Goal: Transaction & Acquisition: Purchase product/service

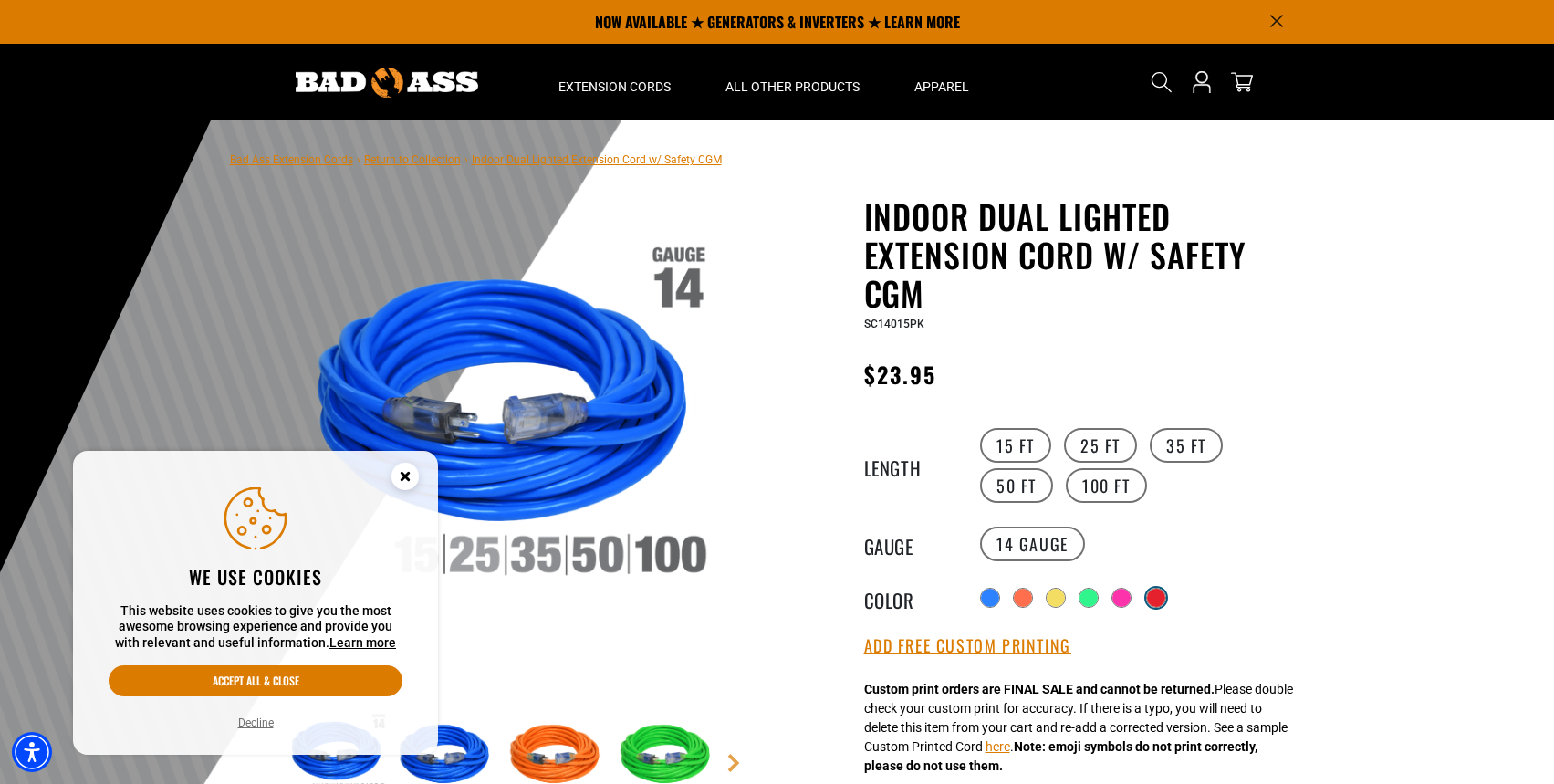
click at [1162, 588] on div at bounding box center [1156, 597] width 18 height 18
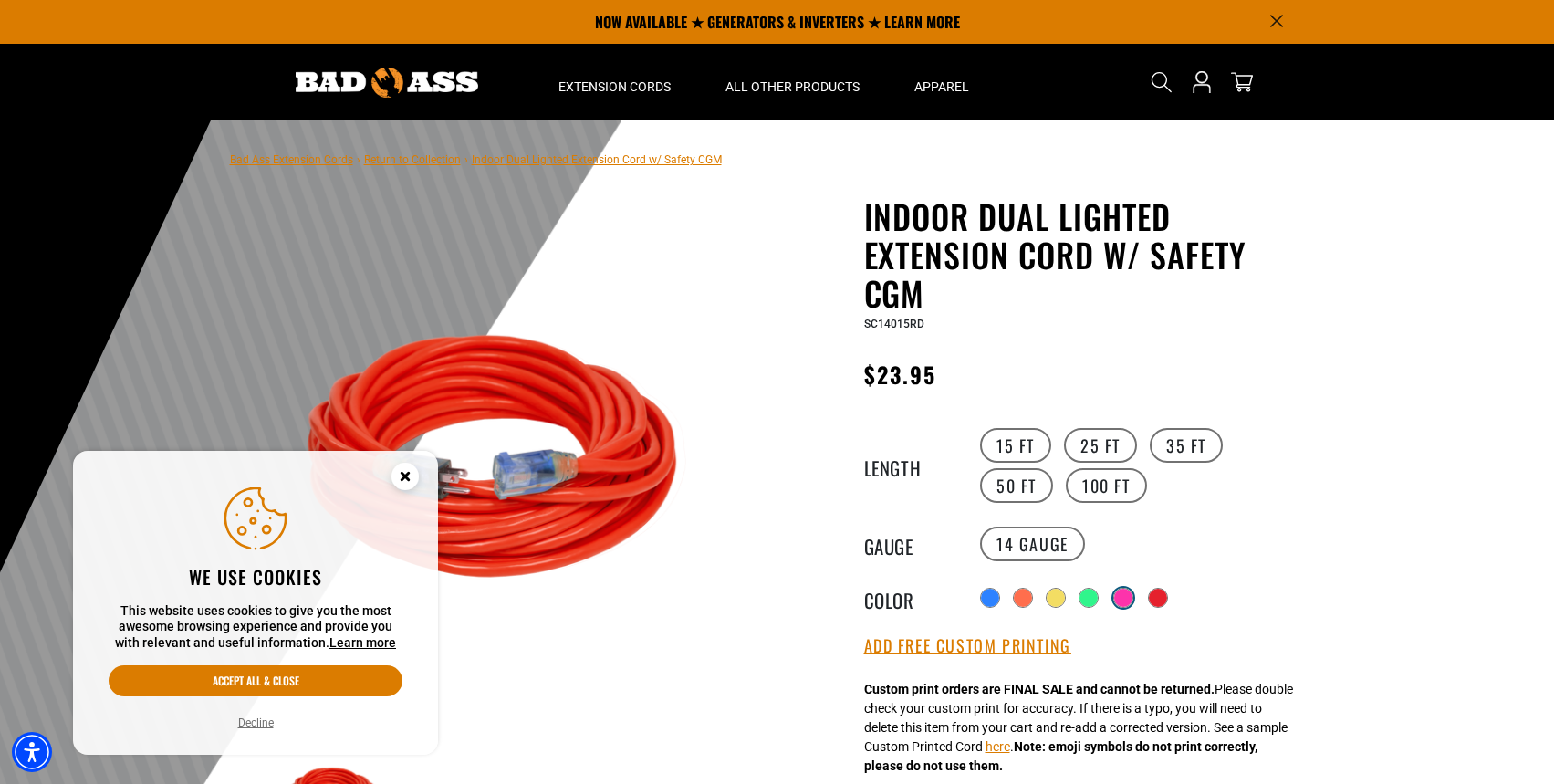
click at [1114, 595] on div at bounding box center [1123, 597] width 18 height 18
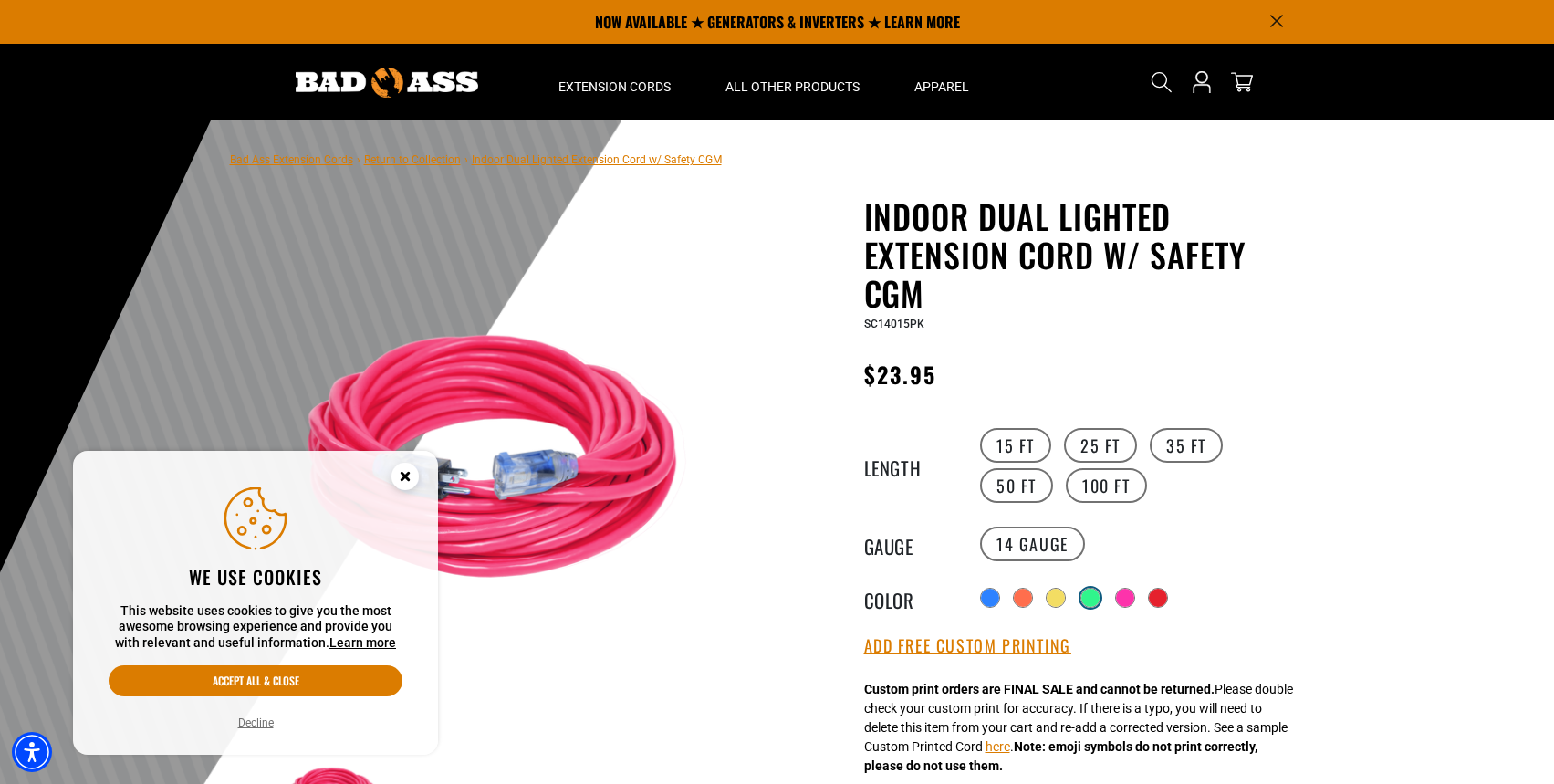
click at [1087, 597] on div at bounding box center [1090, 597] width 18 height 18
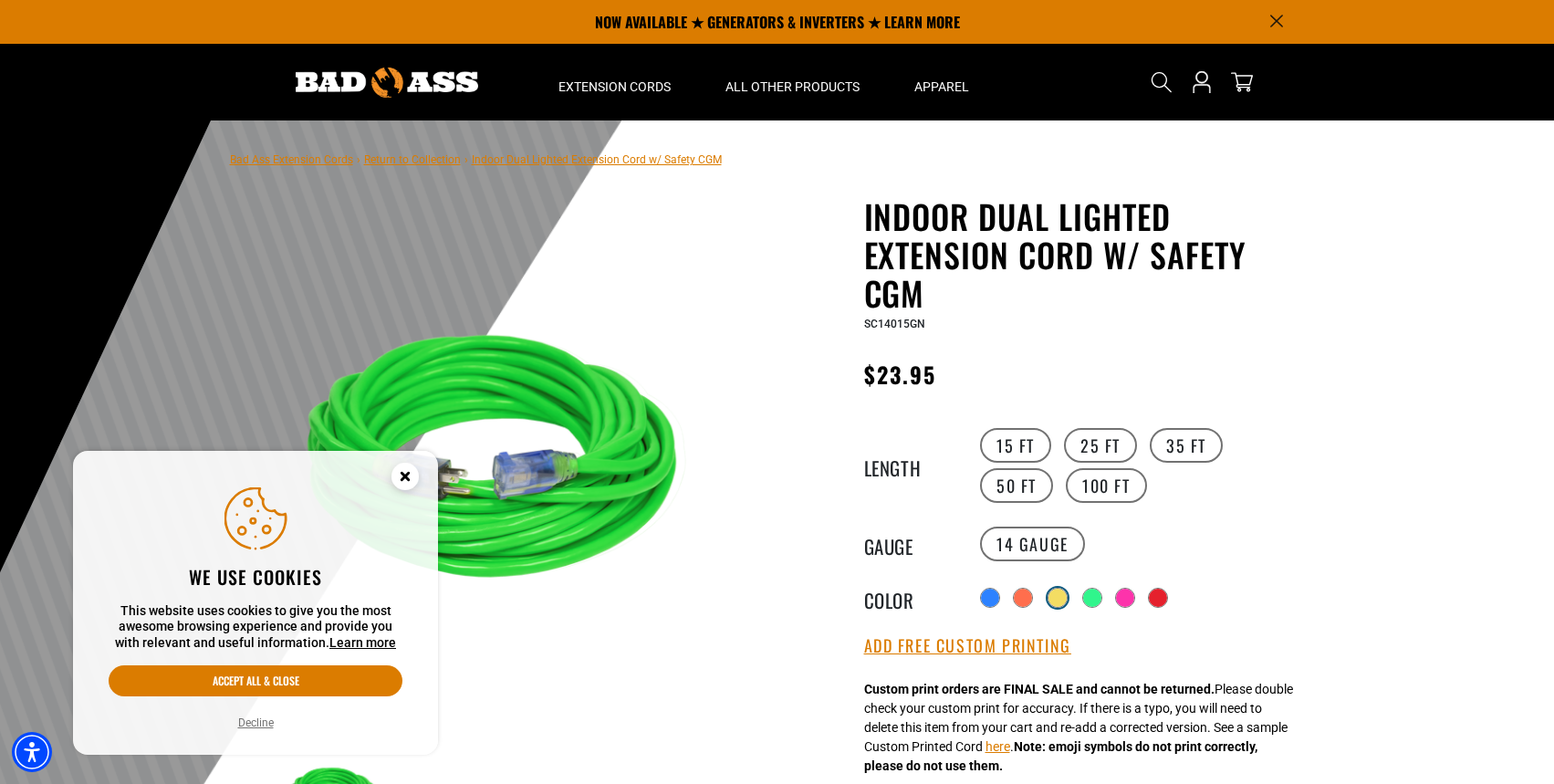
click at [1057, 600] on div at bounding box center [1058, 597] width 18 height 18
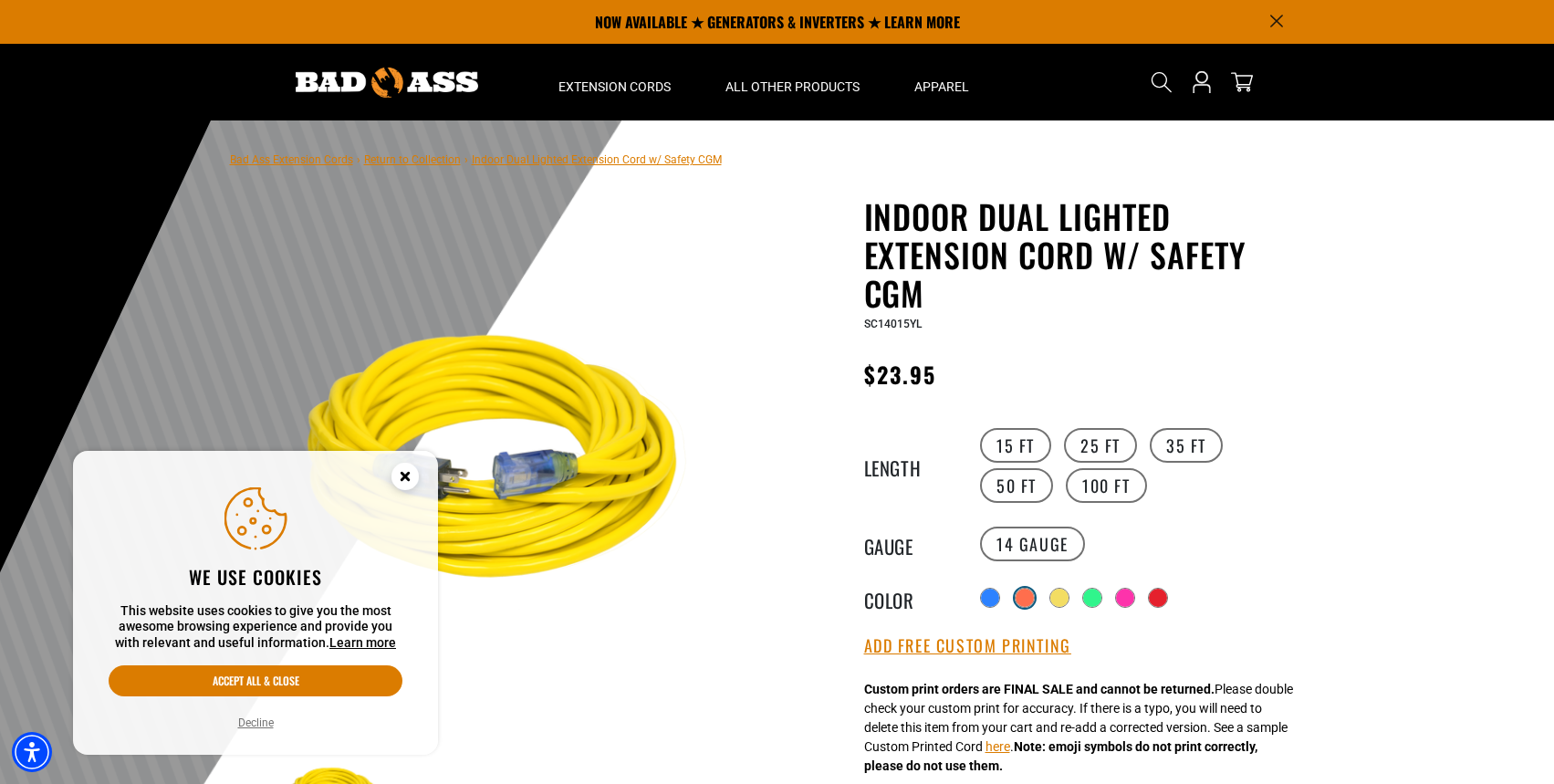
click at [1022, 597] on div at bounding box center [1025, 597] width 18 height 18
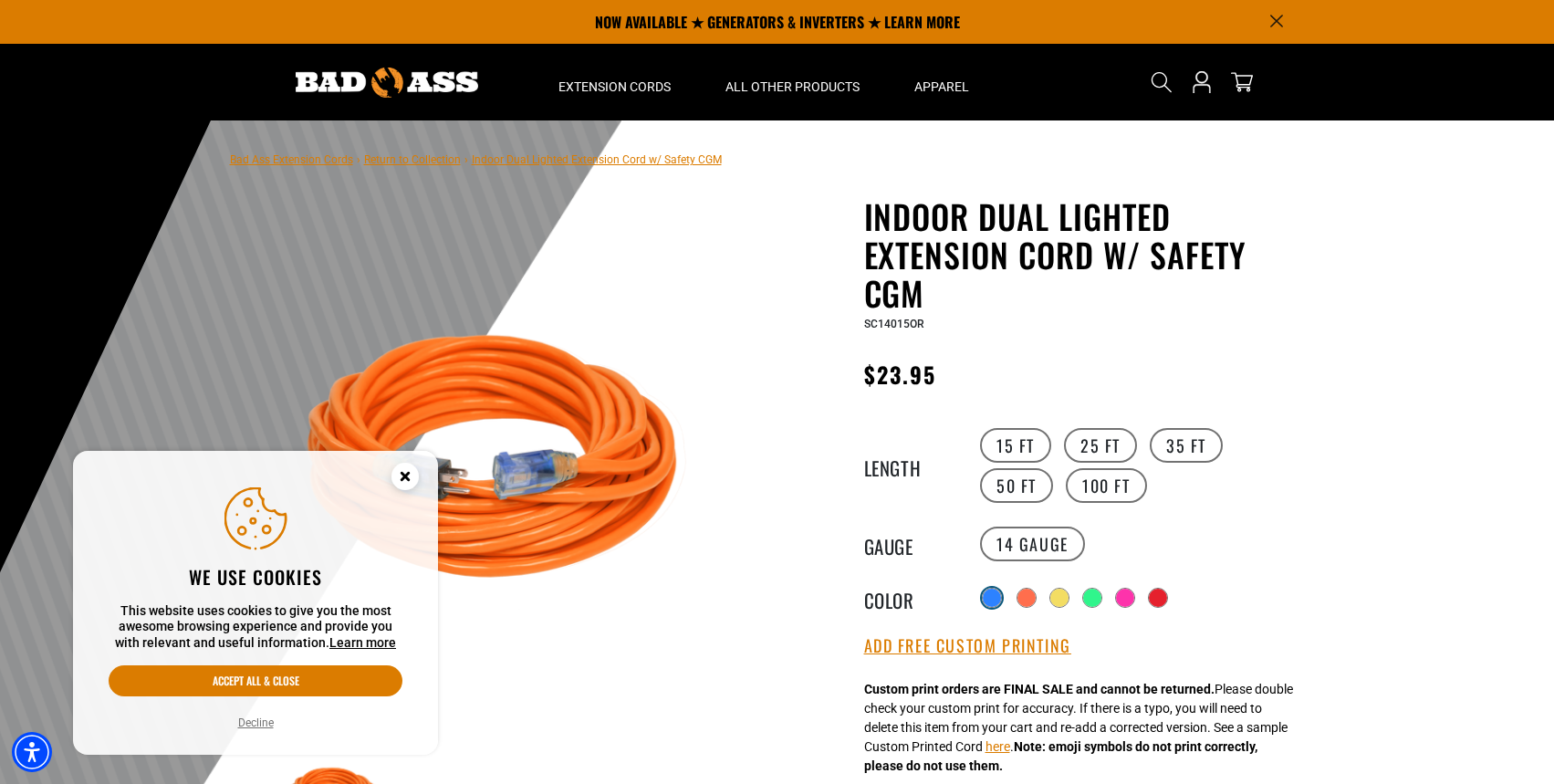
click at [990, 597] on div at bounding box center [992, 597] width 18 height 18
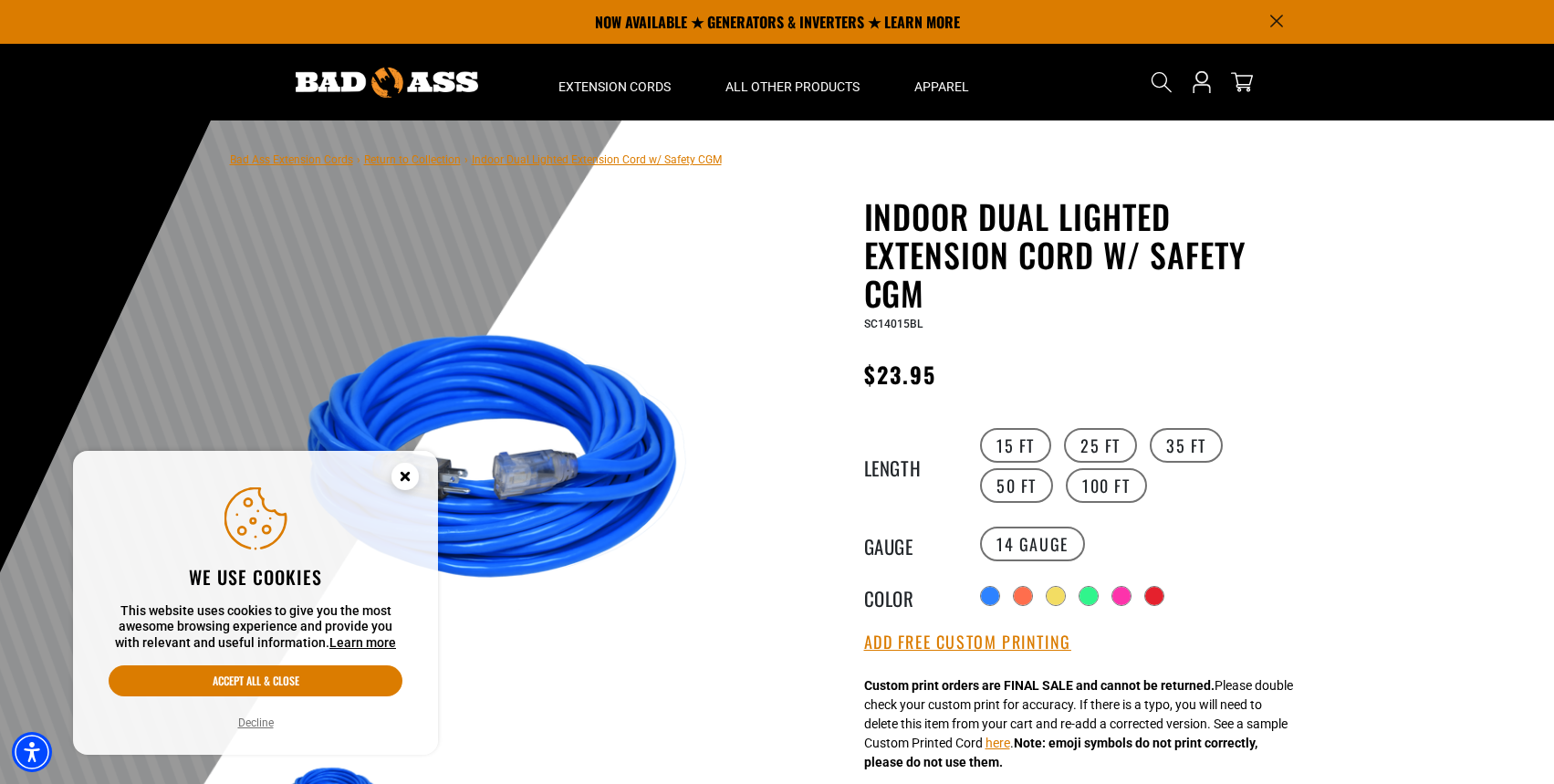
click at [404, 480] on circle "Close this option" at bounding box center [405, 476] width 28 height 28
